Goal: Task Accomplishment & Management: Complete application form

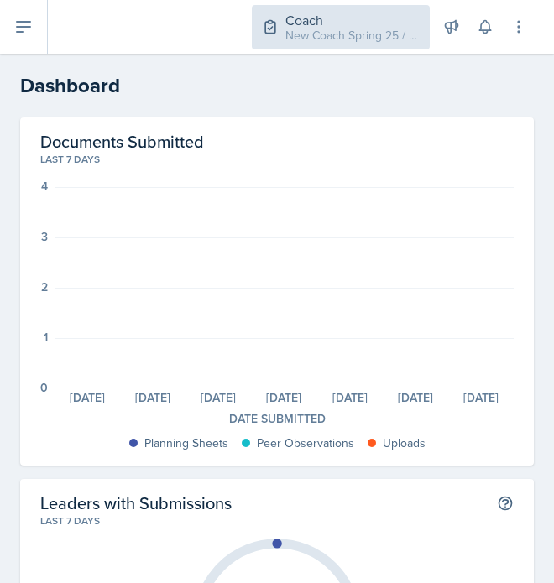
click at [310, 38] on div "New Coach Spring 25 / Spring 2025" at bounding box center [352, 36] width 134 height 18
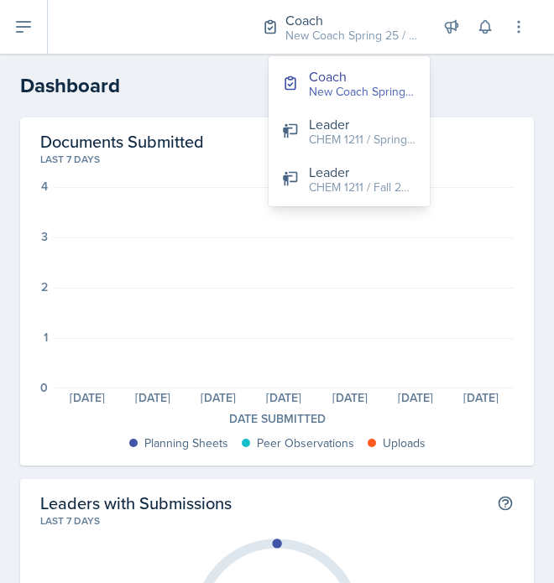
click at [245, 96] on h2 "Dashboard" at bounding box center [276, 85] width 513 height 30
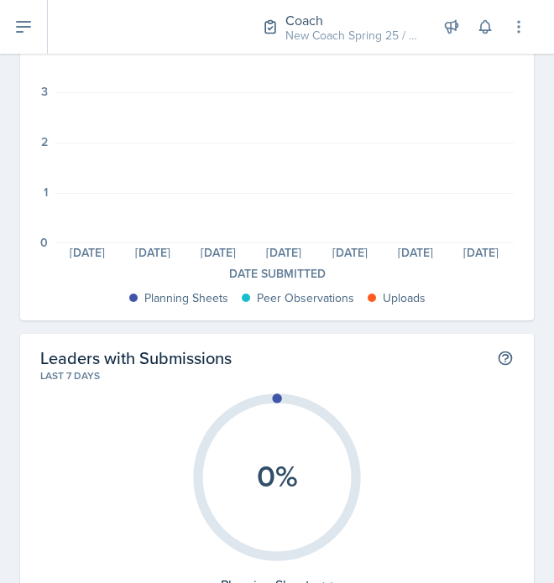
scroll to position [146, 0]
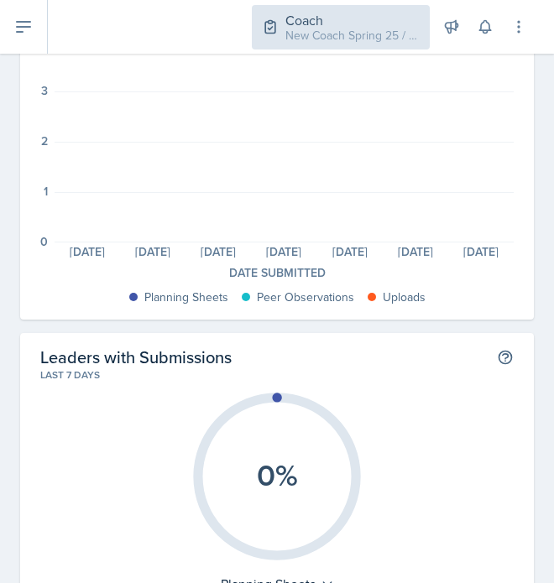
click at [373, 10] on div "Coach" at bounding box center [352, 20] width 134 height 20
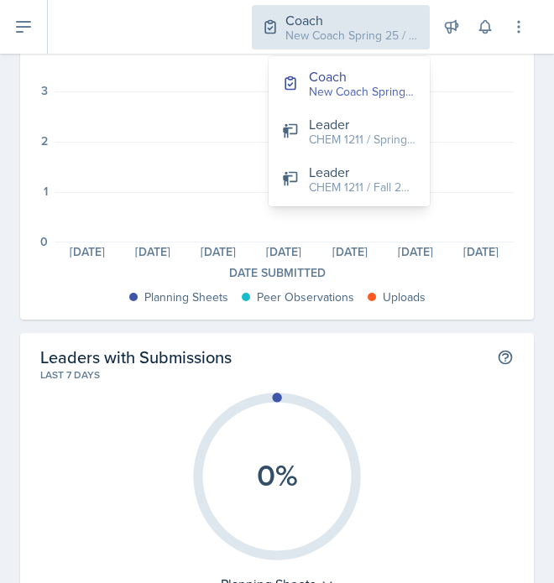
click at [373, 10] on div "Coach" at bounding box center [352, 20] width 134 height 20
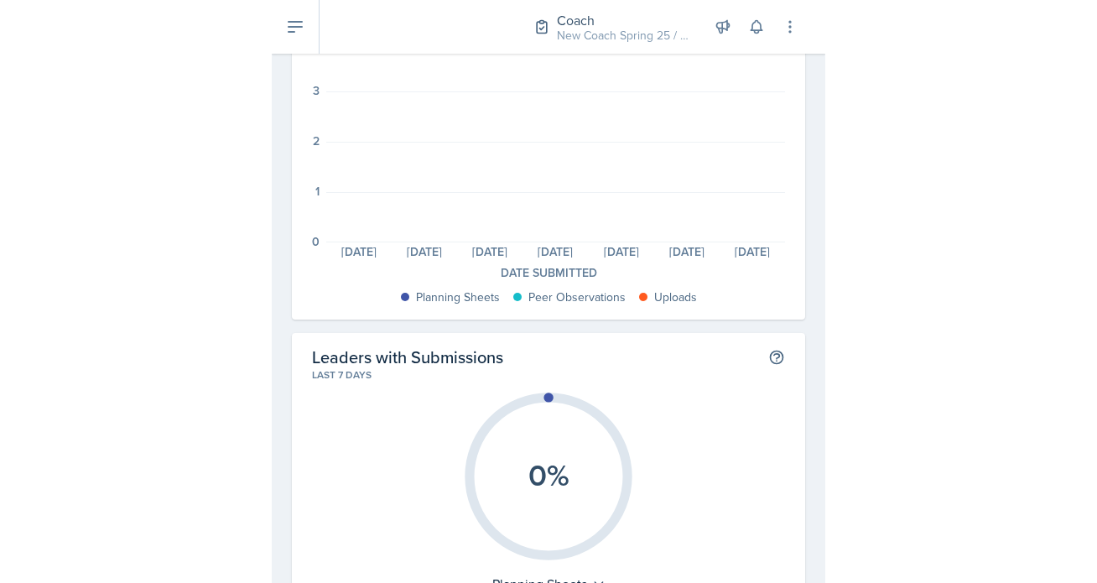
scroll to position [0, 0]
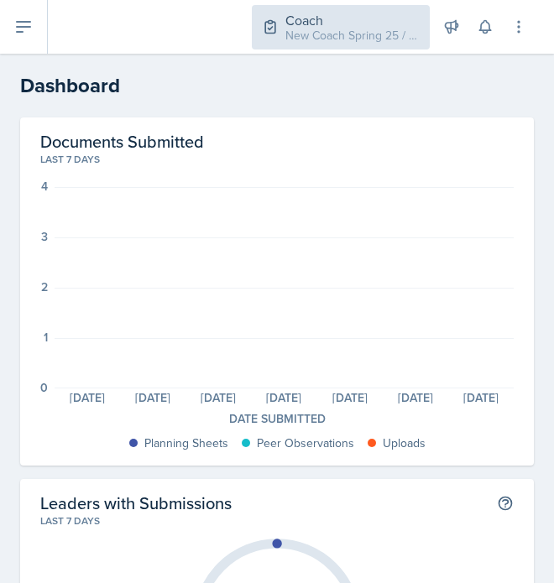
click at [331, 46] on div "Coach New Coach Spring 25 / Spring 2025" at bounding box center [341, 27] width 178 height 44
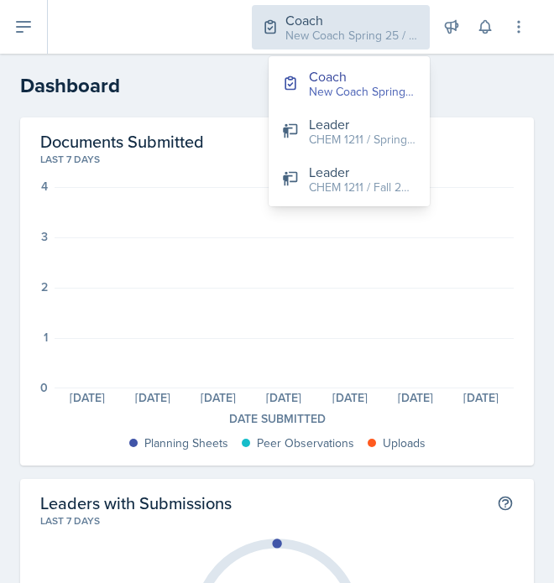
click at [331, 46] on div "Coach New Coach Spring 25 / Spring 2025" at bounding box center [341, 27] width 178 height 44
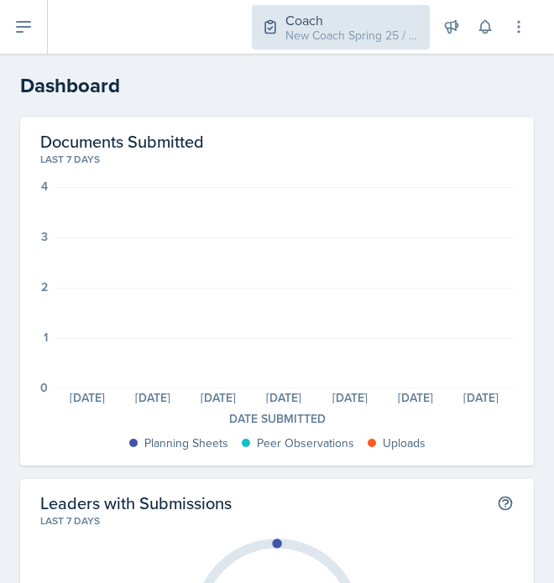
click at [331, 46] on div "Coach New Coach Spring 25 / Spring 2025" at bounding box center [341, 27] width 178 height 44
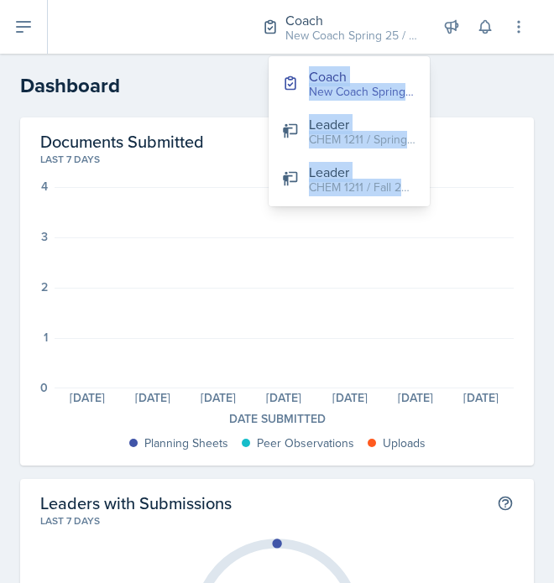
click at [465, 84] on h2 "Dashboard" at bounding box center [276, 85] width 513 height 30
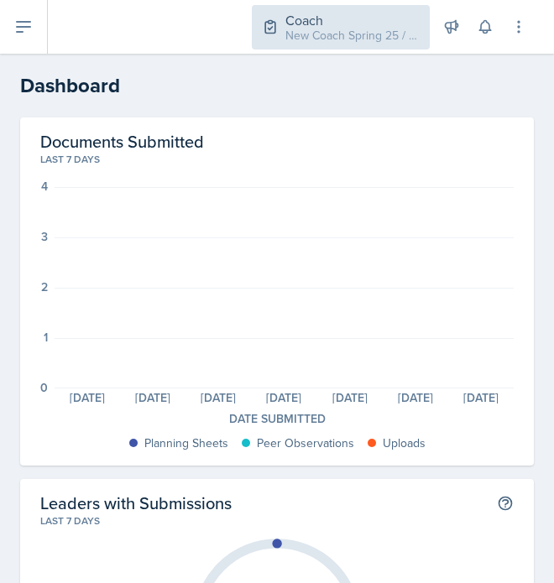
click at [350, 29] on div "New Coach Spring 25 / Spring 2025" at bounding box center [352, 36] width 134 height 18
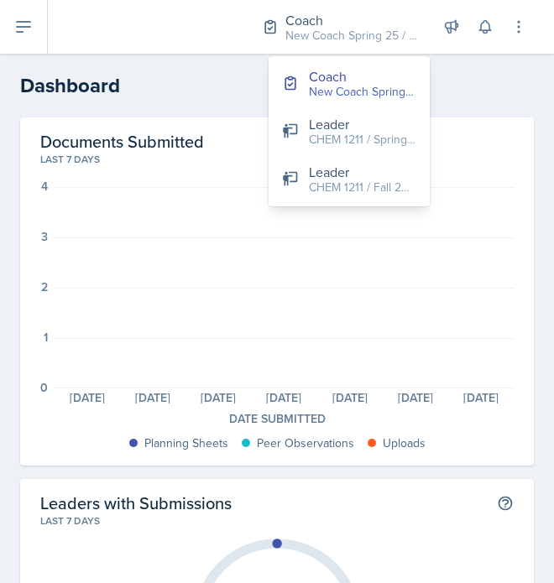
click at [440, 81] on h2 "Dashboard" at bounding box center [276, 85] width 513 height 30
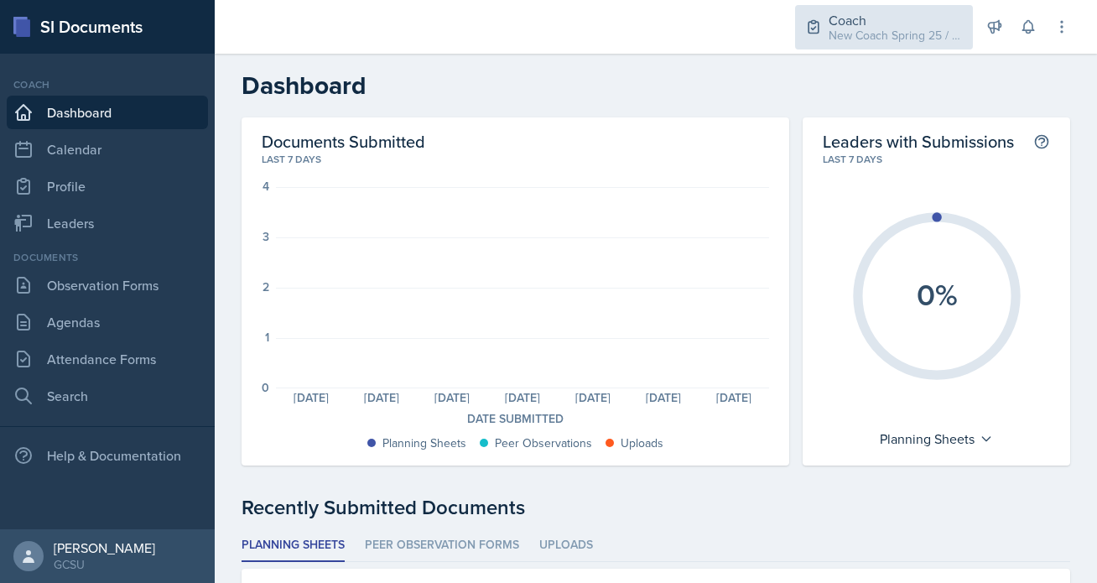
click at [553, 44] on div "Coach New Coach Spring 25 / Spring 2025" at bounding box center [884, 27] width 178 height 44
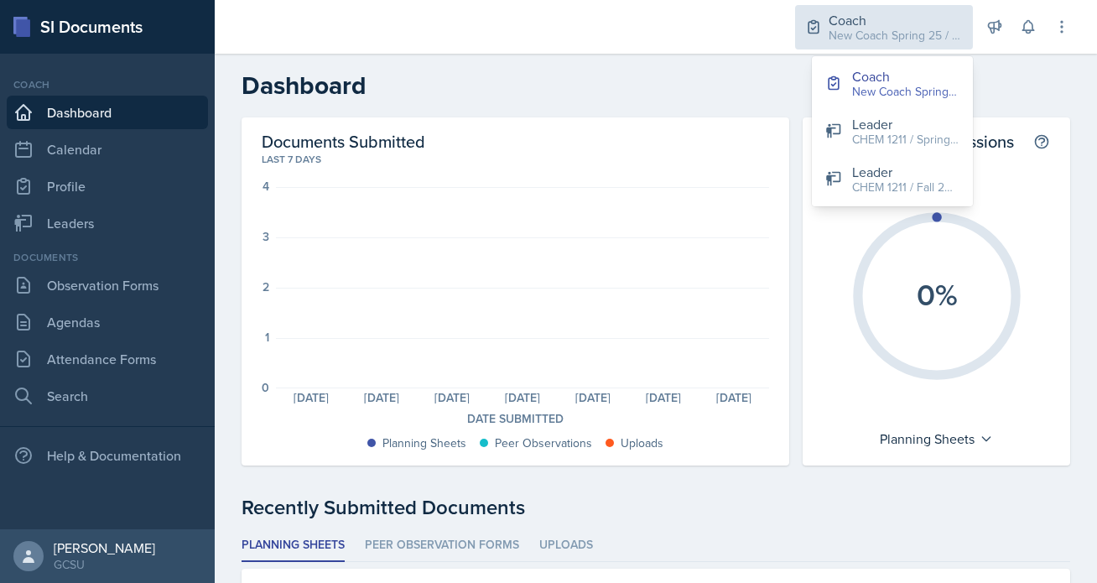
click at [553, 38] on div "New Coach Spring 25 / Spring 2025" at bounding box center [896, 36] width 134 height 18
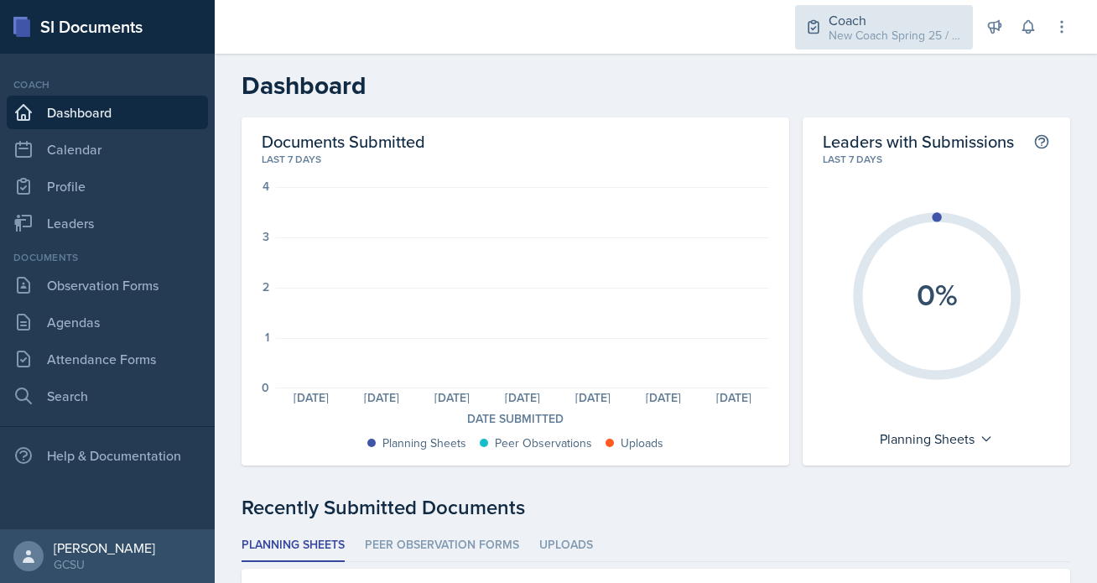
click at [553, 38] on div "New Coach Spring 25 / Spring 2025" at bounding box center [896, 36] width 134 height 18
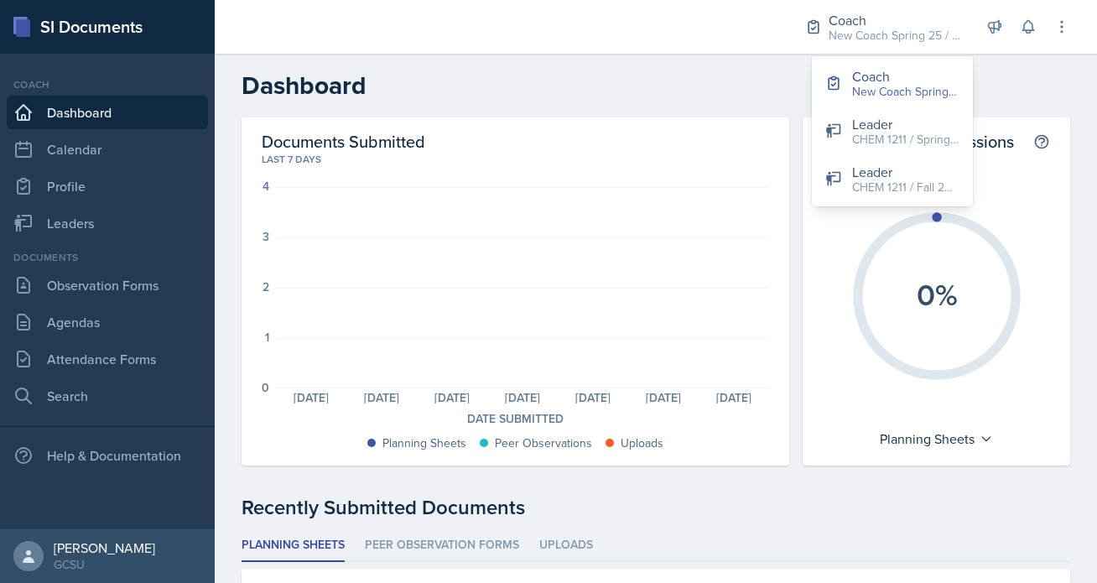
click at [553, 33] on div at bounding box center [495, 27] width 534 height 54
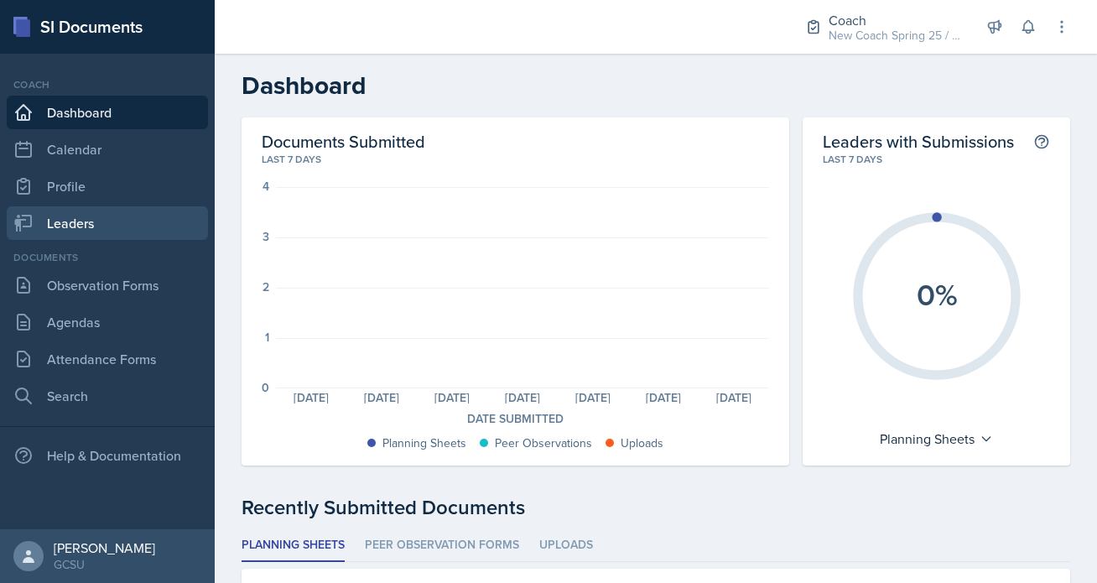
click at [82, 211] on link "Leaders" at bounding box center [107, 223] width 201 height 34
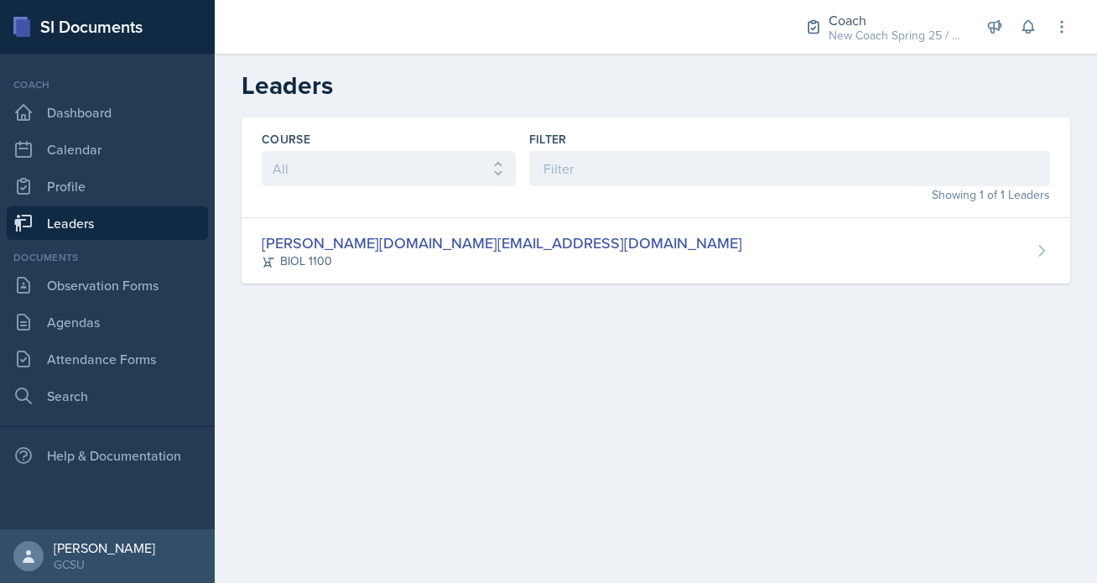
click at [82, 211] on link "Leaders" at bounding box center [107, 223] width 201 height 34
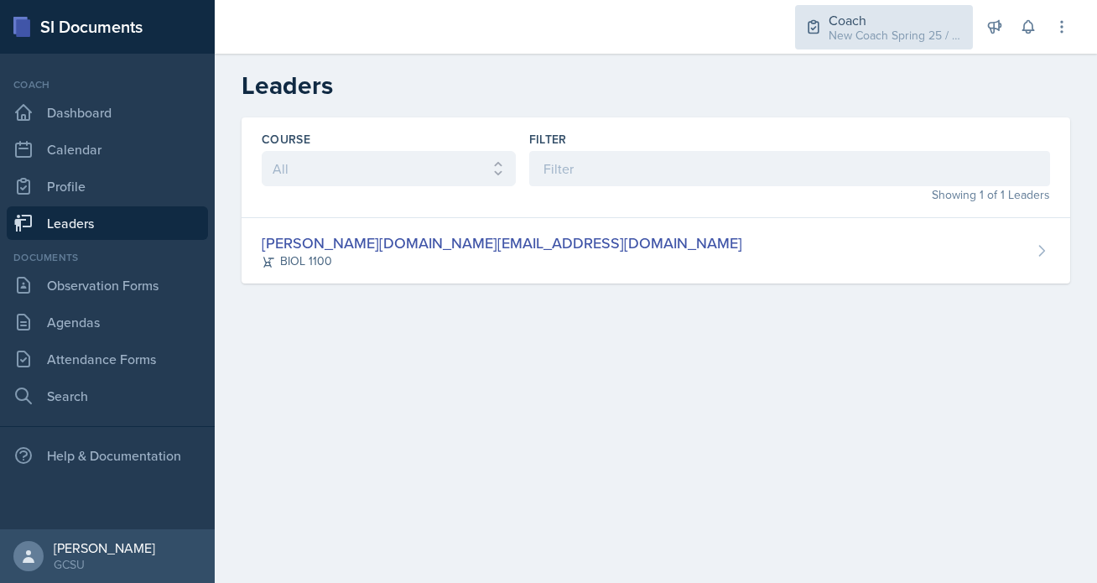
click at [553, 42] on div "Coach New Coach Spring 25 / Spring 2025" at bounding box center [884, 27] width 178 height 44
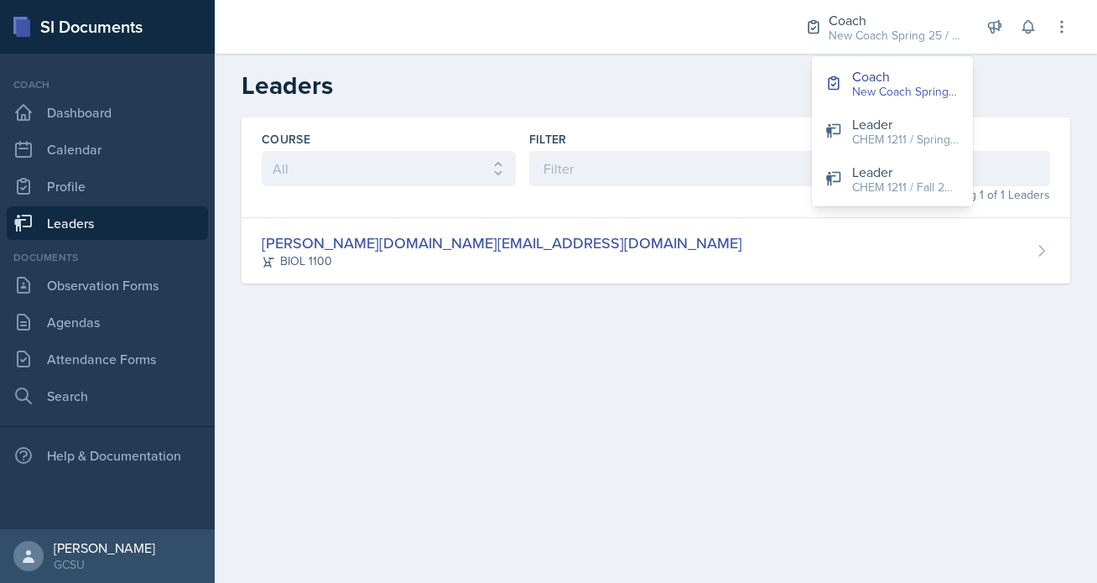
click at [553, 315] on div "Course All ACCT 3101 ACCT 3102 ASTR 1000 BIOL 1100 BIOL 1107 BIOL 1108 BIOL 112…" at bounding box center [656, 220] width 883 height 206
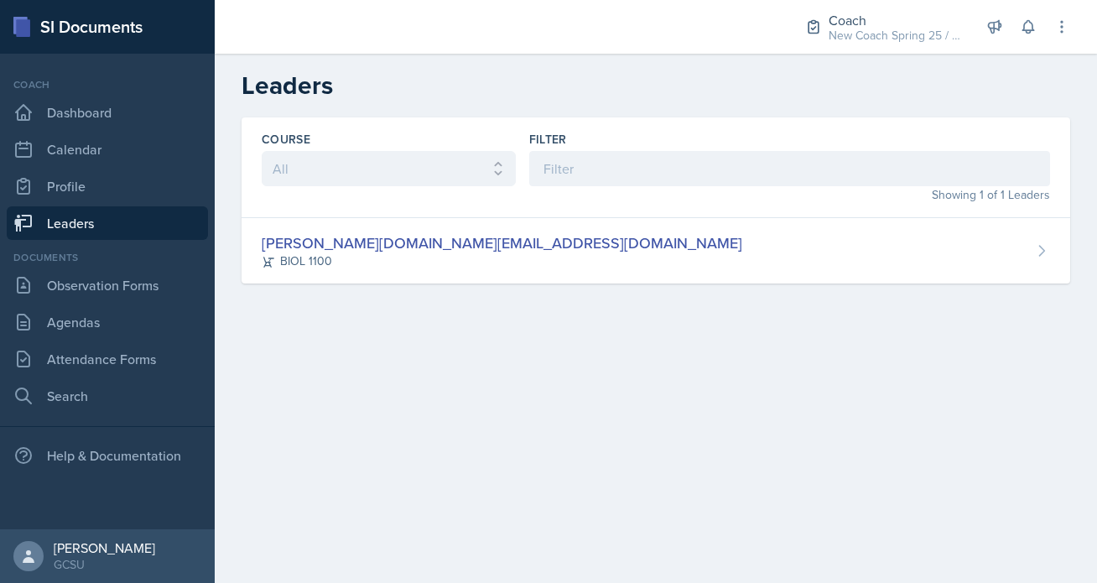
click at [108, 92] on div "Coach Dashboard Calendar Profile Leaders" at bounding box center [107, 158] width 201 height 163
click at [108, 102] on link "Dashboard" at bounding box center [107, 113] width 201 height 34
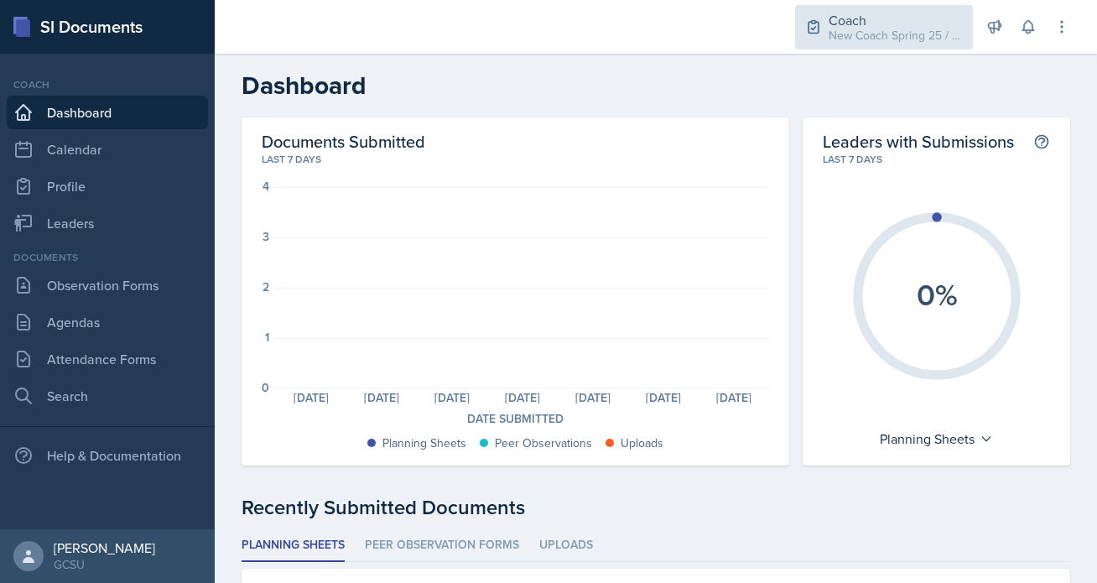
click at [840, 24] on div "Coach" at bounding box center [896, 20] width 134 height 20
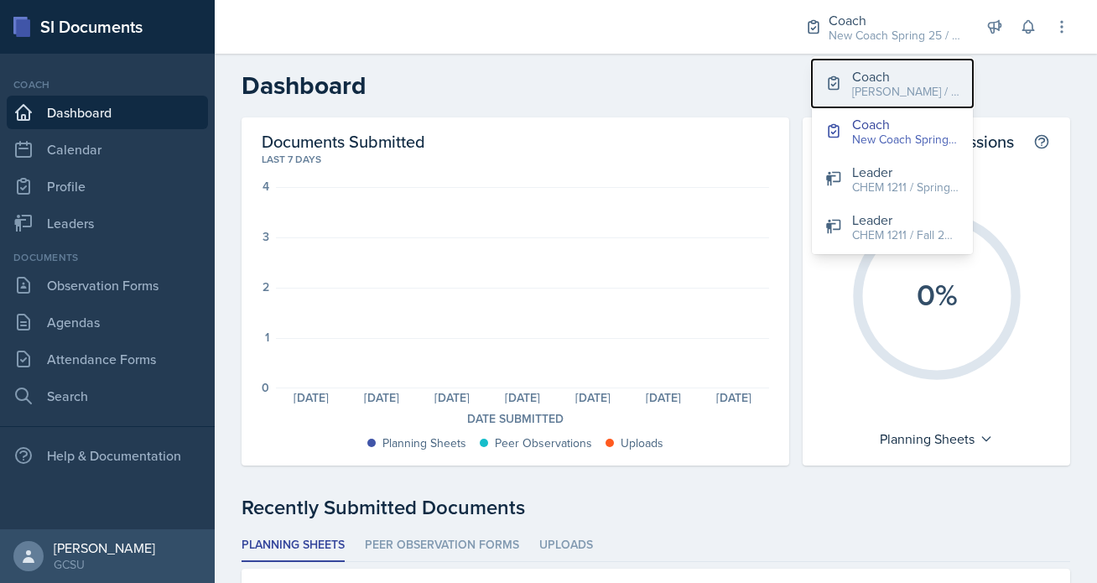
click at [887, 87] on div "BECK / Fall 2025" at bounding box center [905, 92] width 107 height 18
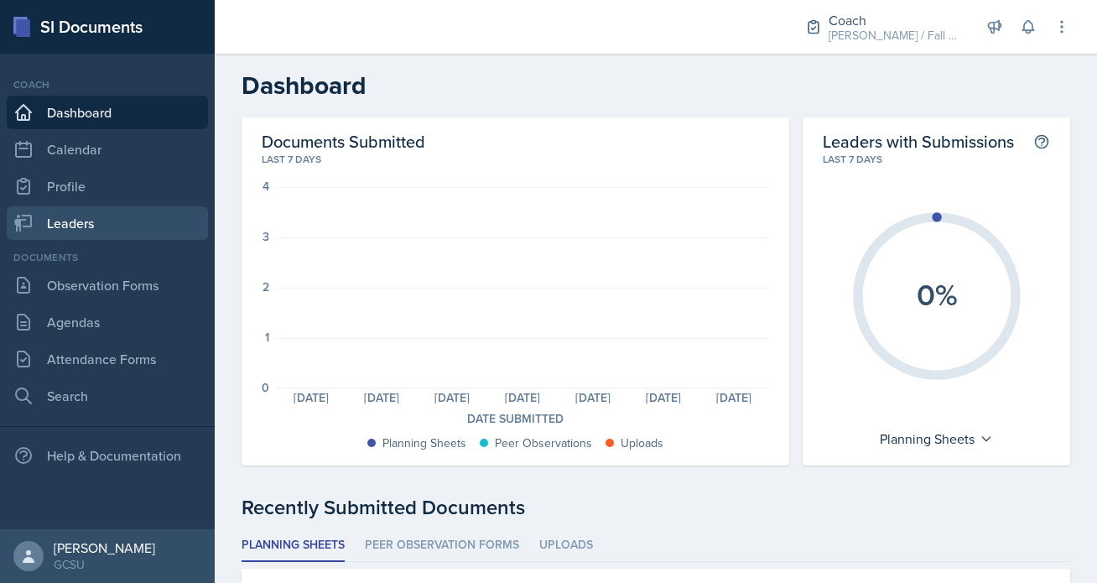
click at [122, 221] on link "Leaders" at bounding box center [107, 223] width 201 height 34
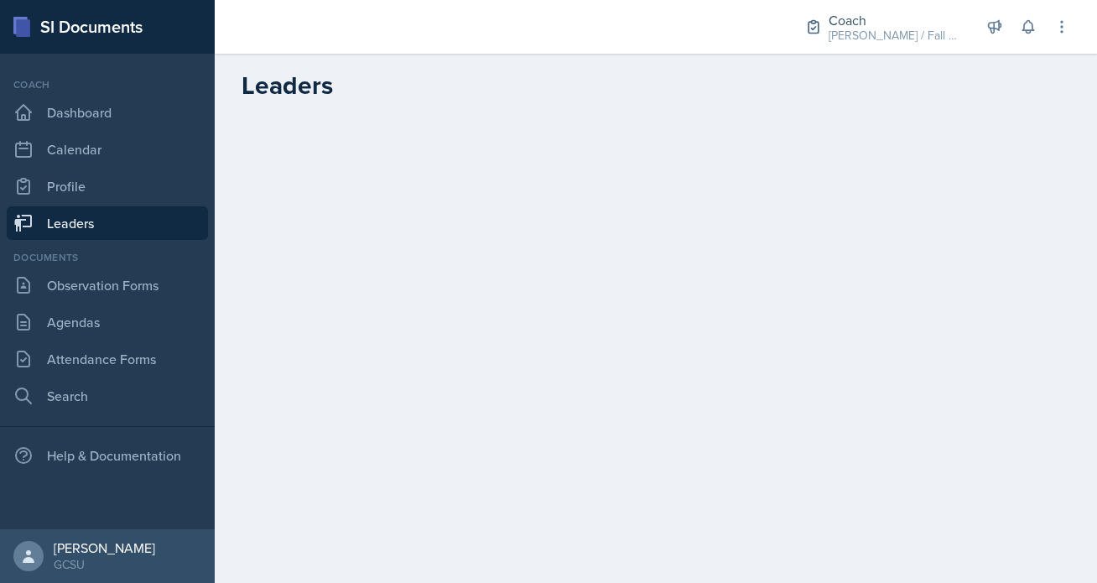
click at [433, 208] on main "Leaders" at bounding box center [656, 318] width 883 height 529
click at [96, 108] on link "Dashboard" at bounding box center [107, 113] width 201 height 34
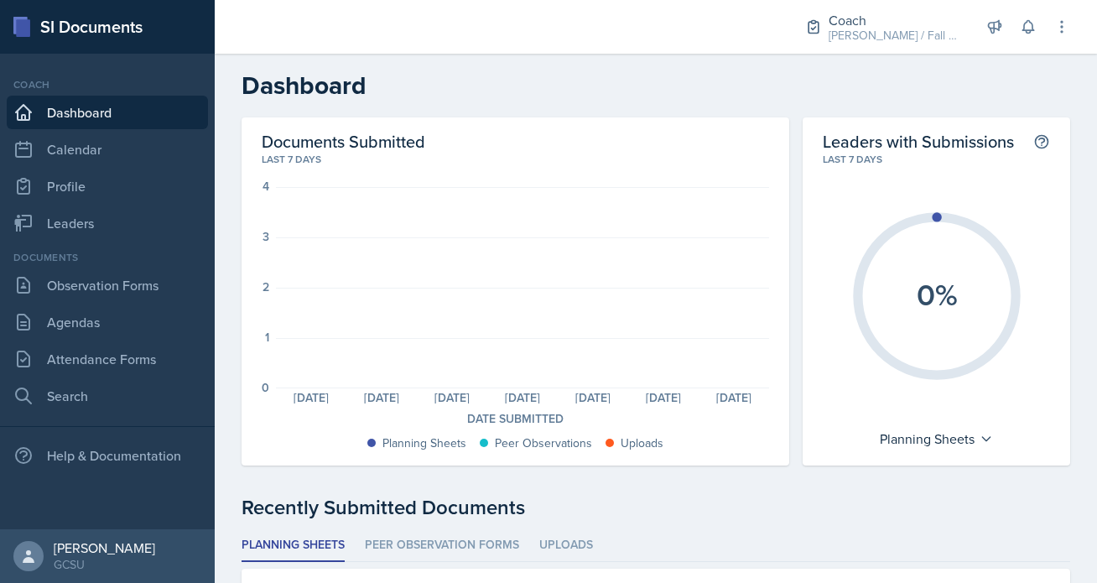
scroll to position [133, 0]
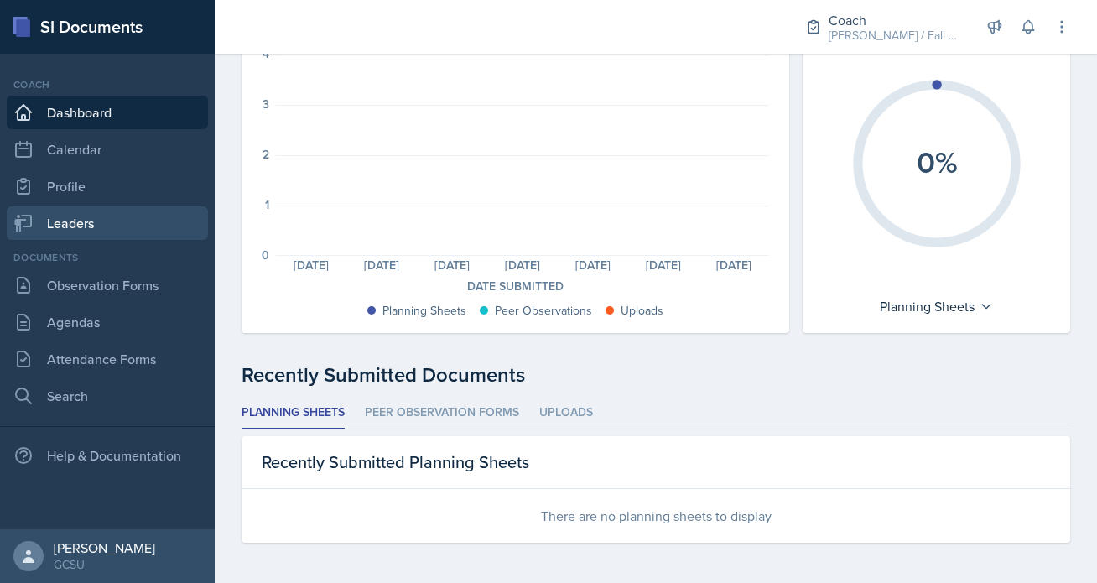
click at [106, 221] on link "Leaders" at bounding box center [107, 223] width 201 height 34
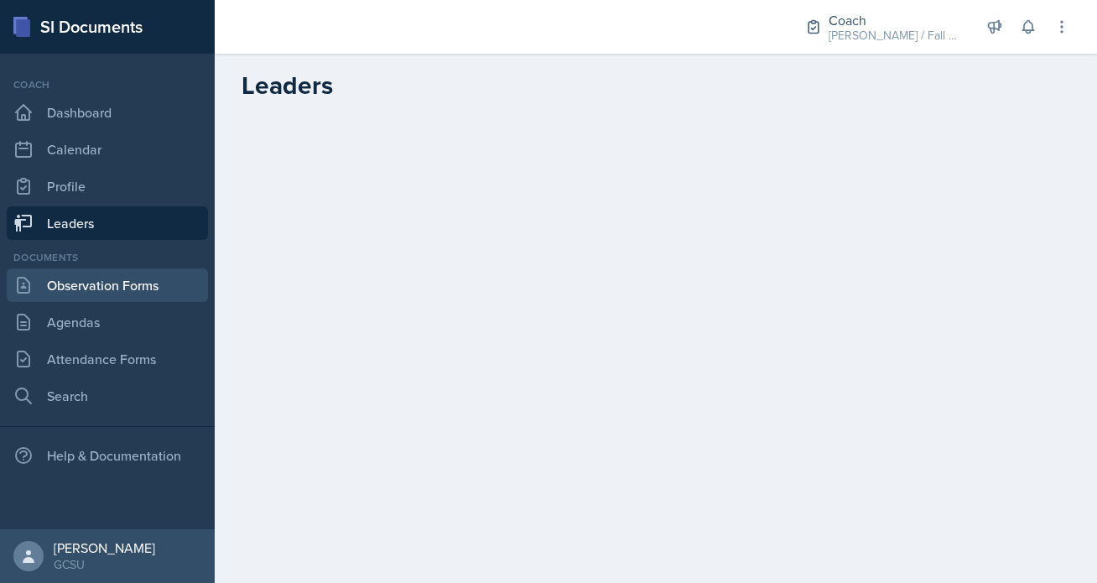
click at [111, 294] on link "Observation Forms" at bounding box center [107, 285] width 201 height 34
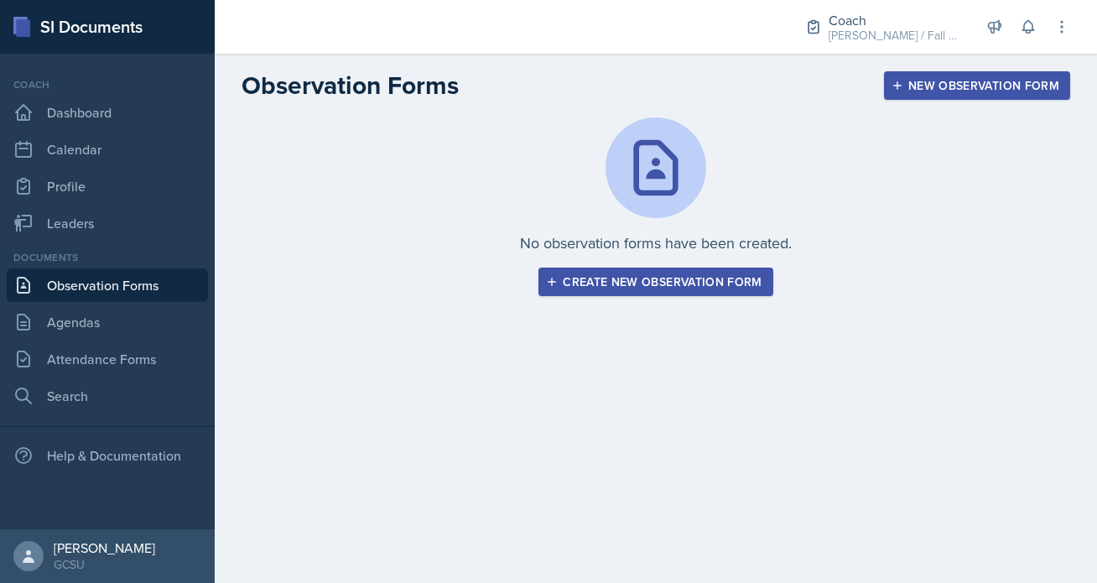
click at [716, 279] on div "Create new observation form" at bounding box center [656, 281] width 212 height 13
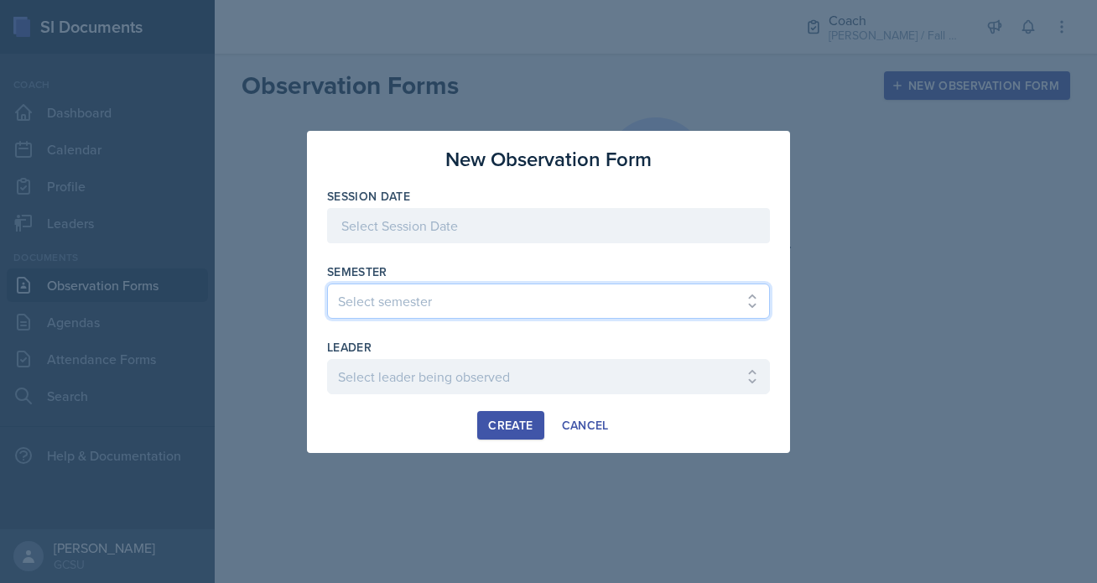
click at [591, 316] on select "Select semester All Spring 2020 Fall 2023 Spring 2019 Spring 2018 Fall 2017 Spr…" at bounding box center [548, 301] width 443 height 35
select select "986fdc3e-2246-4ffd-9cb8-78666de4ebed"
click at [327, 284] on select "Select semester All Spring 2020 Fall 2023 Spring 2019 Spring 2018 Fall 2017 Spr…" at bounding box center [548, 301] width 443 height 35
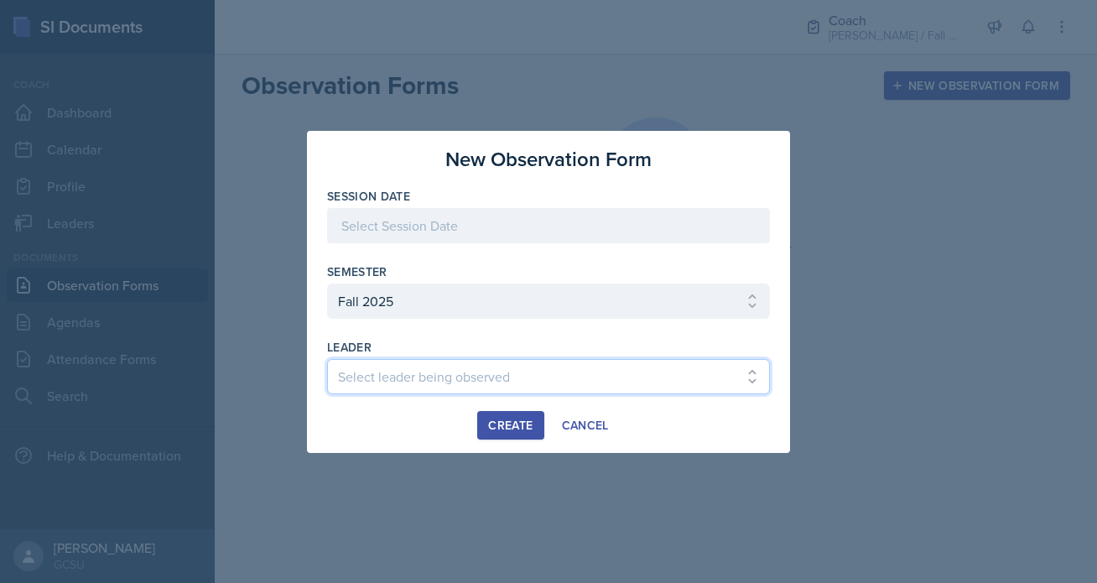
click at [501, 385] on select "Select leader being observed Abigail Bosse Joseph / BIOL 1100 Abigail Todd / BI…" at bounding box center [548, 376] width 443 height 35
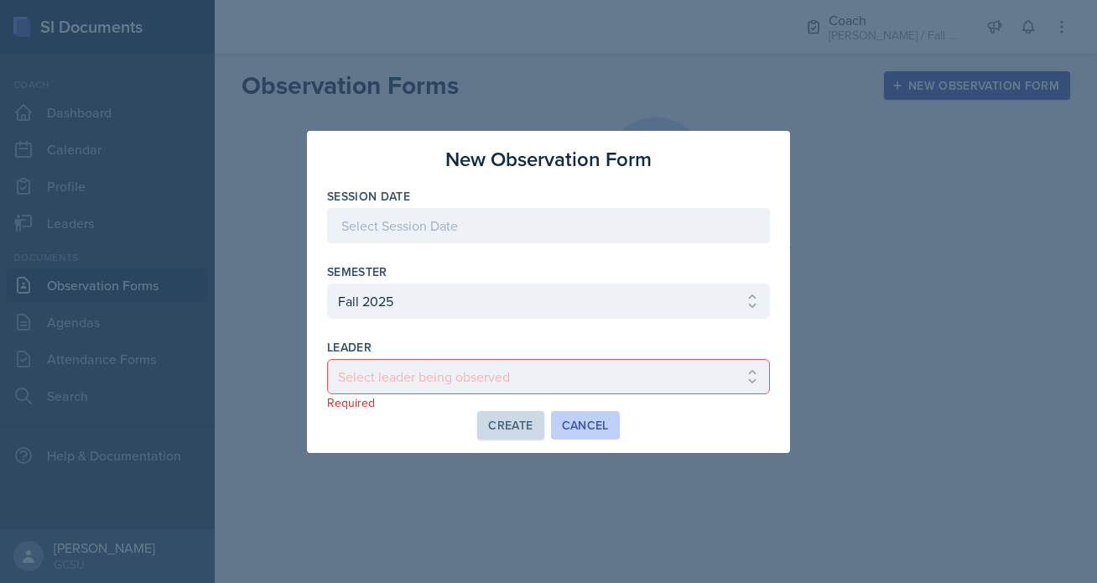
click at [591, 412] on button "Cancel" at bounding box center [585, 425] width 69 height 29
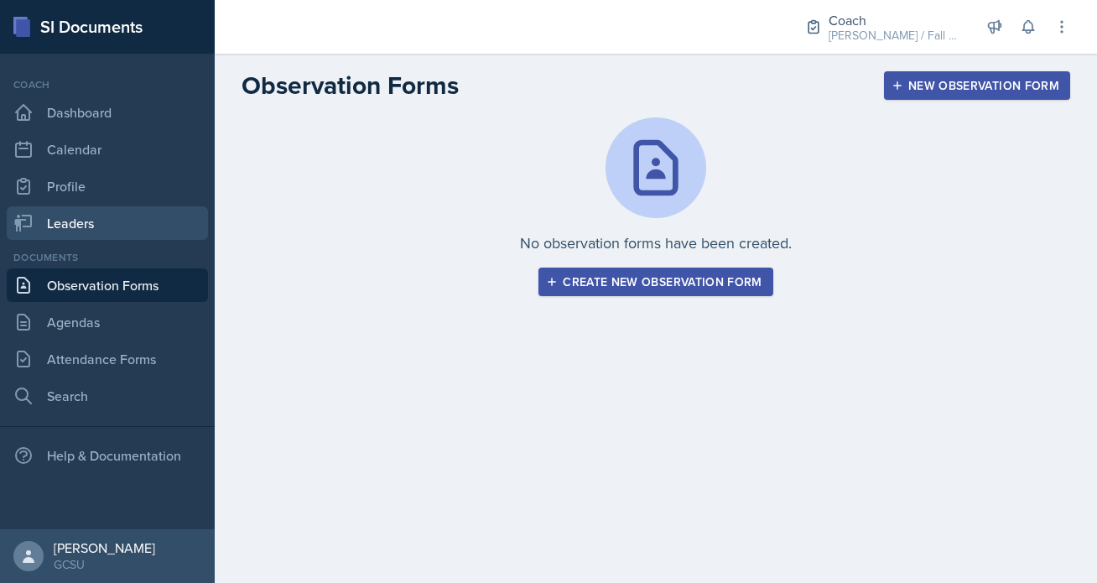
click at [86, 221] on link "Leaders" at bounding box center [107, 223] width 201 height 34
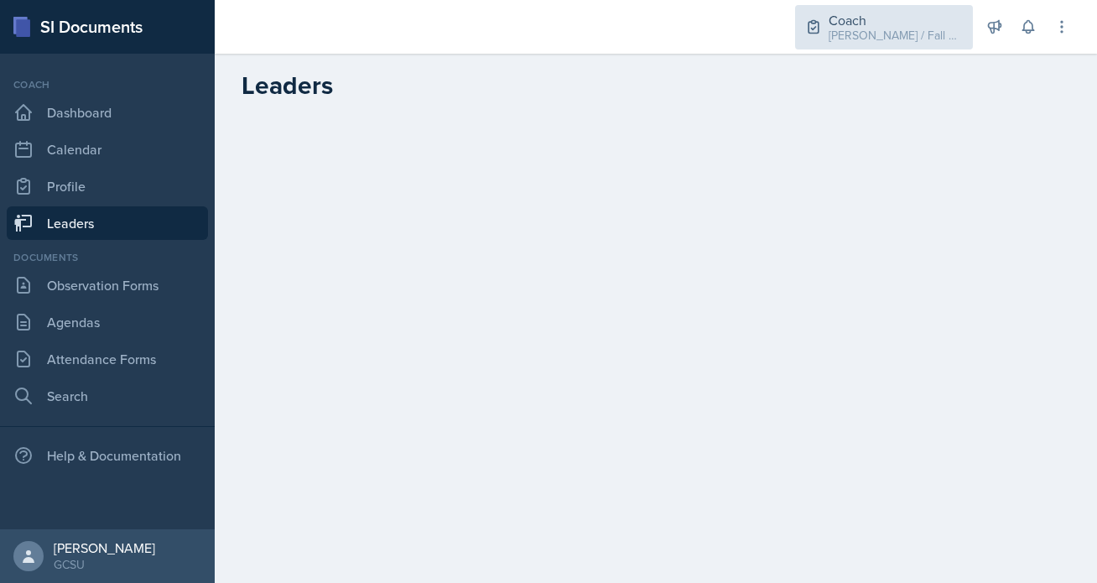
click at [888, 28] on div "[PERSON_NAME] / Fall 2025" at bounding box center [896, 36] width 134 height 18
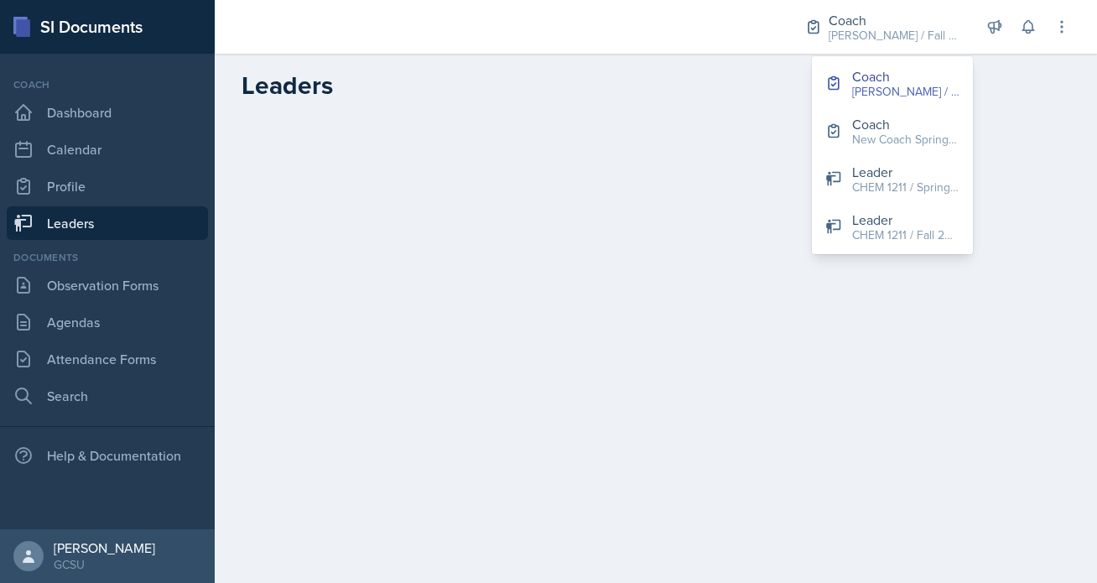
click at [112, 237] on link "Leaders" at bounding box center [107, 223] width 201 height 34
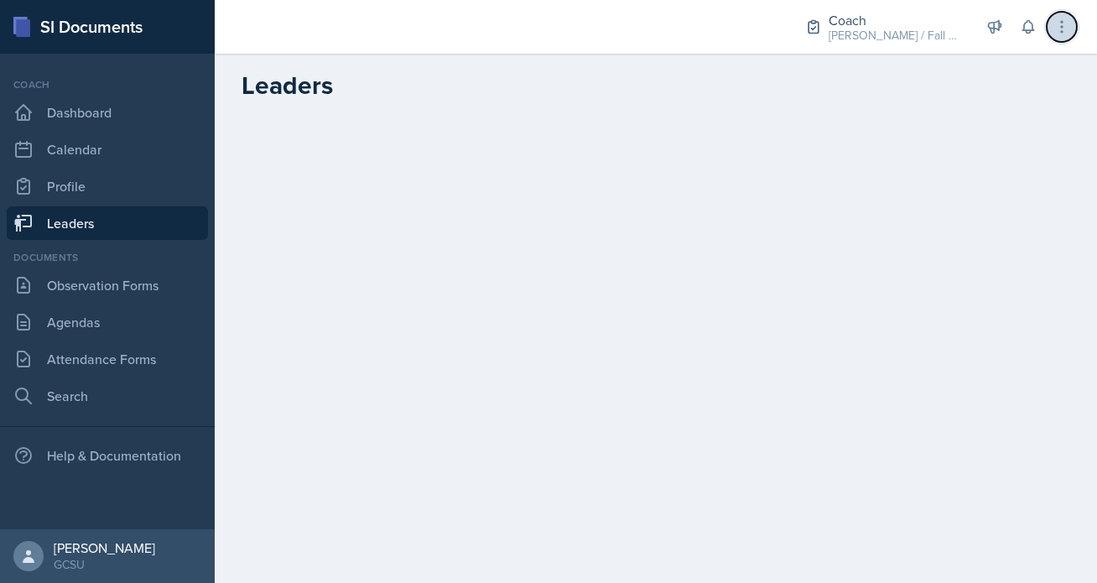
click at [1058, 18] on button at bounding box center [1062, 27] width 30 height 30
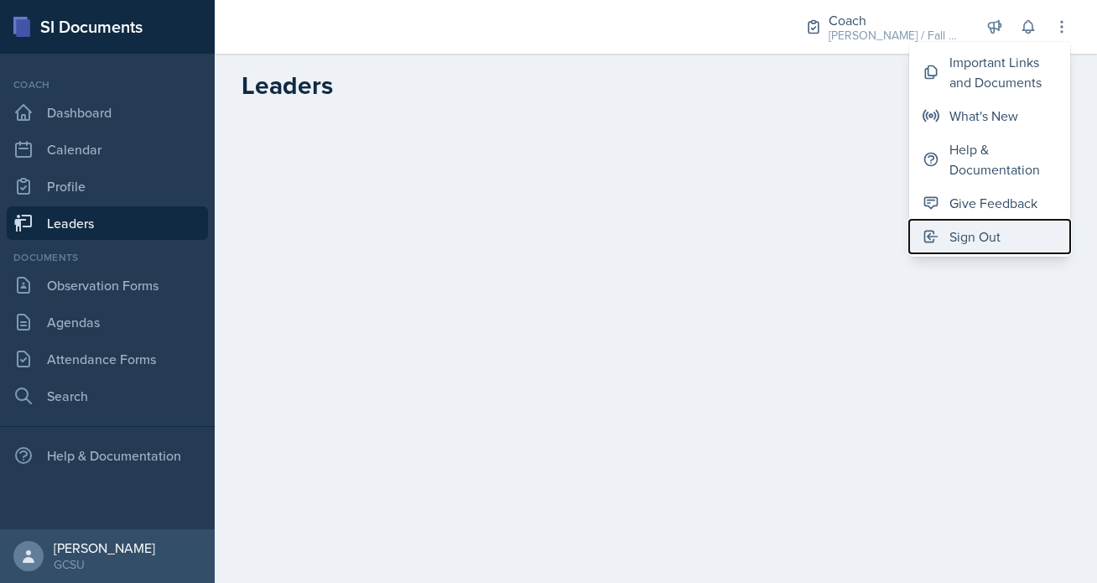
click at [977, 234] on div "Sign Out" at bounding box center [975, 237] width 51 height 20
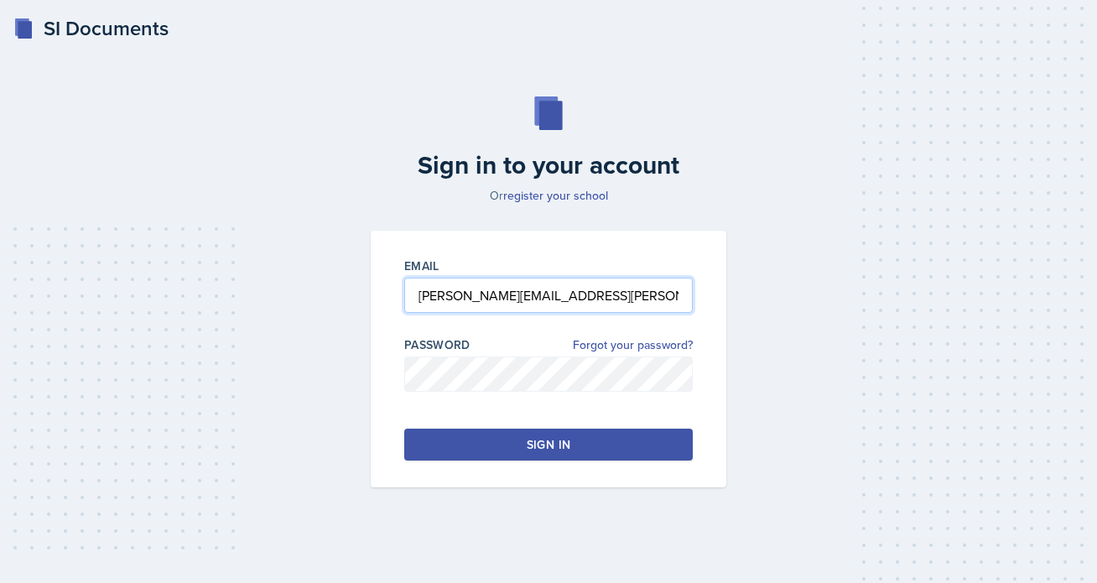
click at [434, 297] on input "[PERSON_NAME][EMAIL_ADDRESS][PERSON_NAME][DOMAIN_NAME]" at bounding box center [548, 295] width 289 height 35
drag, startPoint x: 496, startPoint y: 294, endPoint x: 373, endPoint y: 293, distance: 123.3
click at [373, 293] on div "Email [PERSON_NAME][EMAIL_ADDRESS][PERSON_NAME][DOMAIN_NAME] Password Forgot yo…" at bounding box center [549, 359] width 356 height 257
type input "[EMAIL_ADDRESS][PERSON_NAME][DOMAIN_NAME]"
click at [623, 467] on div "Email [EMAIL_ADDRESS][PERSON_NAME][DOMAIN_NAME] Password Forgot your password? …" at bounding box center [549, 359] width 356 height 257
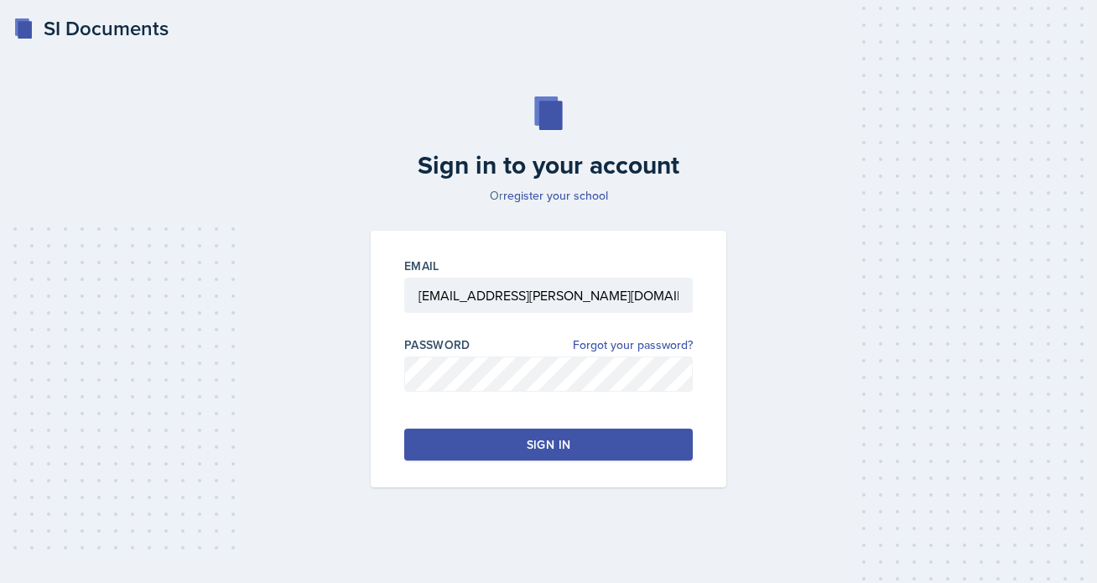
click at [623, 449] on button "Sign in" at bounding box center [548, 445] width 289 height 32
